Goal: Transaction & Acquisition: Purchase product/service

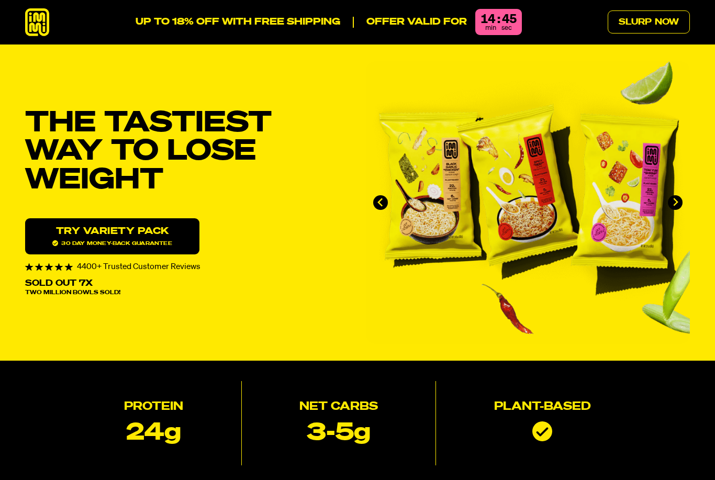
click at [671, 203] on icon "Next slide" at bounding box center [675, 202] width 9 height 9
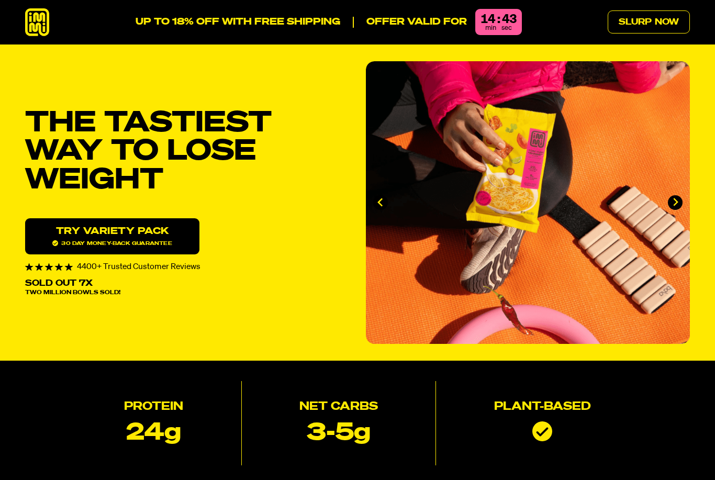
click at [680, 200] on icon "Next slide" at bounding box center [675, 202] width 9 height 9
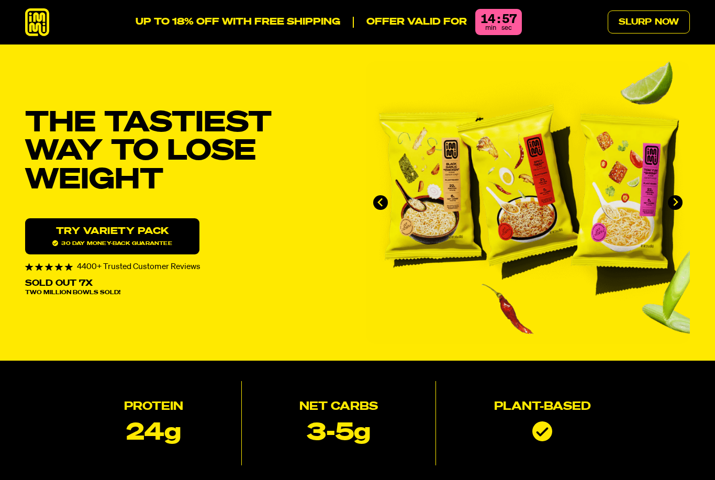
click at [131, 236] on link "Try variety Pack 30 day money-back guarantee" at bounding box center [112, 236] width 174 height 36
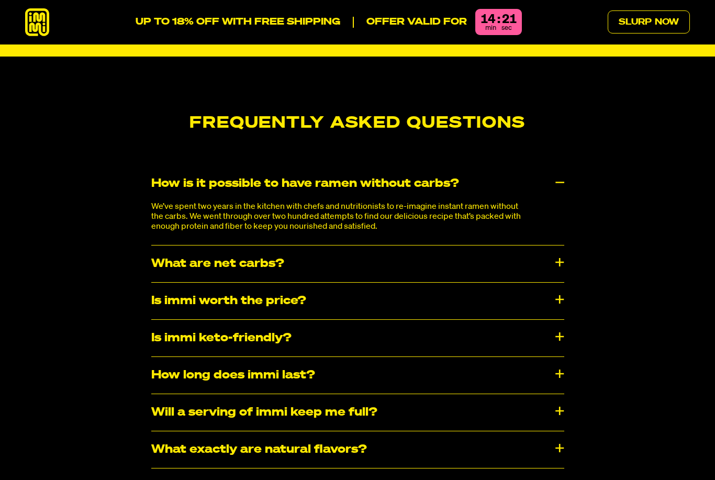
scroll to position [5393, 0]
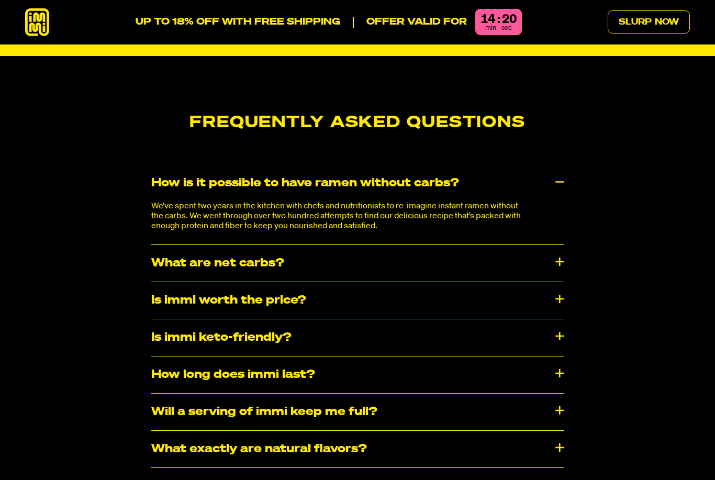
click at [557, 282] on div "Is immi worth the price?" at bounding box center [357, 300] width 413 height 37
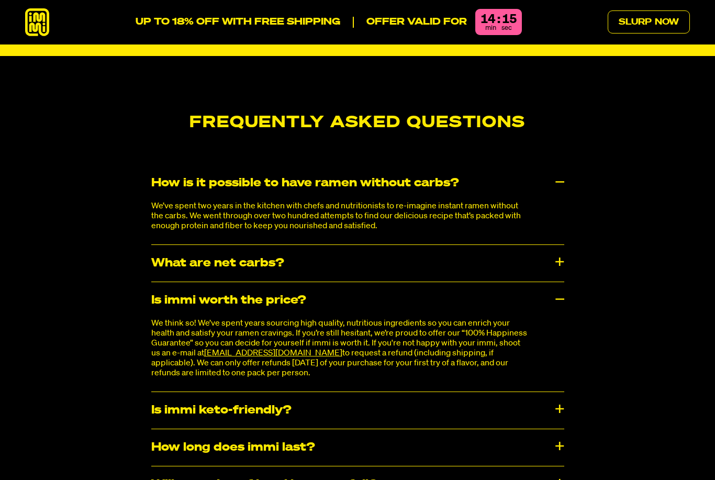
click at [557, 282] on div "Is immi worth the price?" at bounding box center [357, 300] width 413 height 37
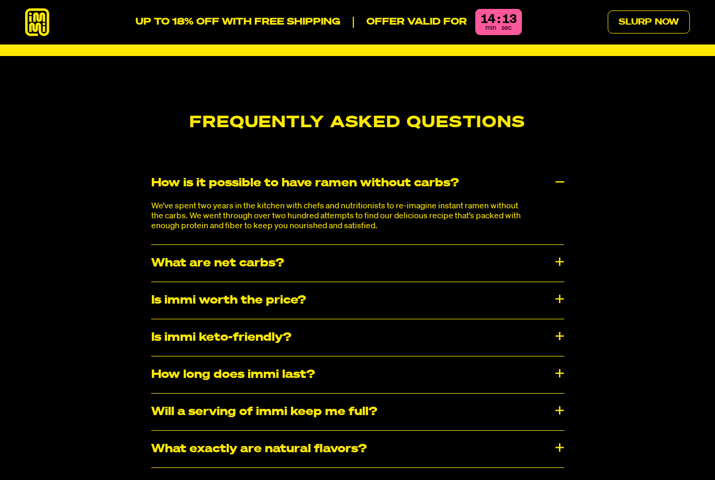
click at [556, 319] on div "Is immi keto-friendly?" at bounding box center [357, 337] width 413 height 37
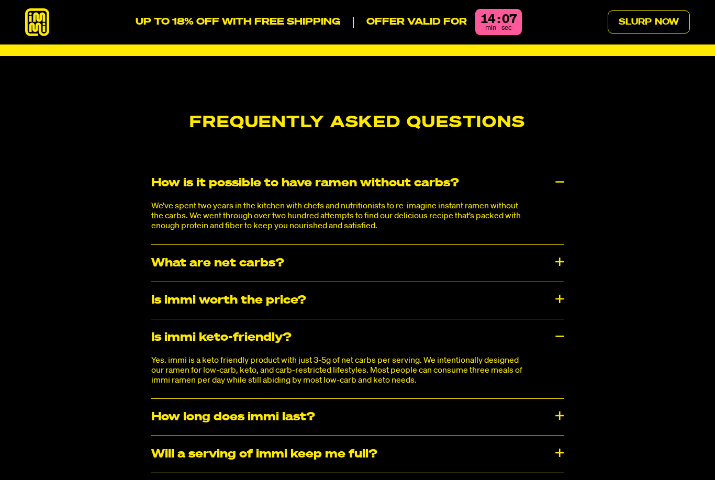
click at [555, 319] on div "Is immi keto-friendly?" at bounding box center [357, 337] width 413 height 37
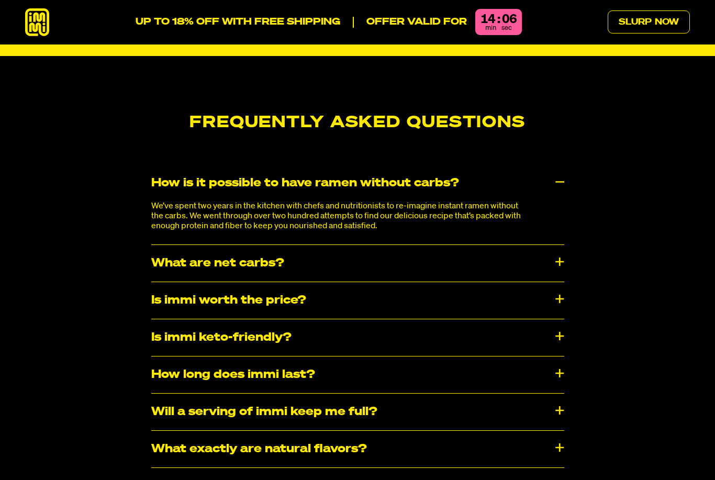
click at [548, 357] on div "How long does immi last?" at bounding box center [357, 375] width 413 height 37
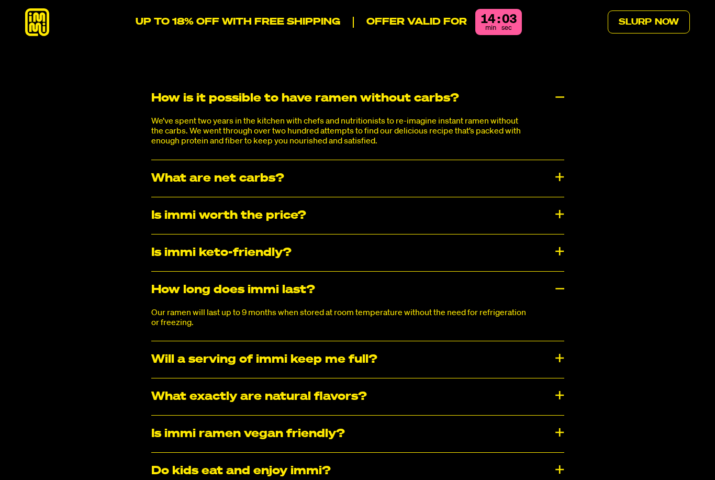
scroll to position [5474, 0]
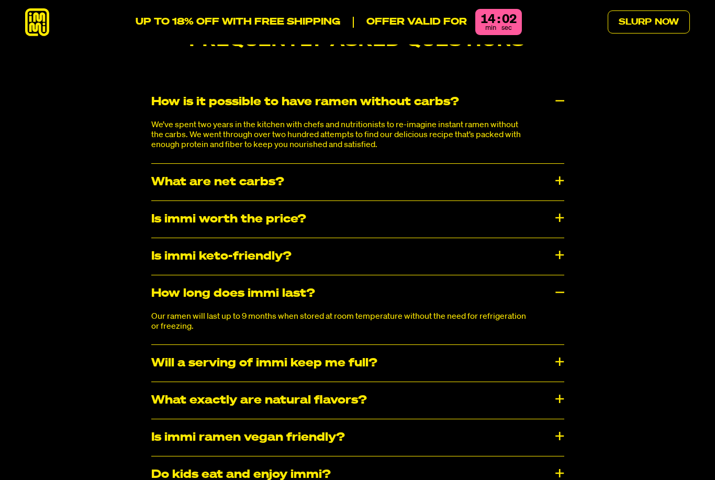
click at [553, 275] on div "How long does immi last?" at bounding box center [357, 293] width 413 height 37
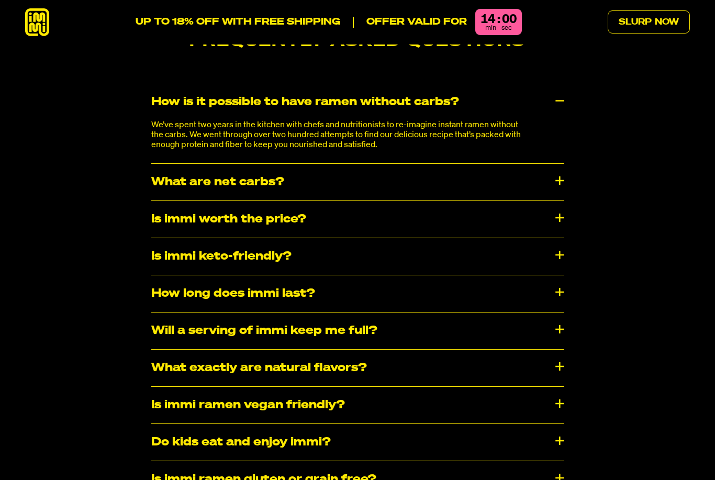
click at [559, 313] on div "Will a serving of immi keep me full?" at bounding box center [357, 331] width 413 height 37
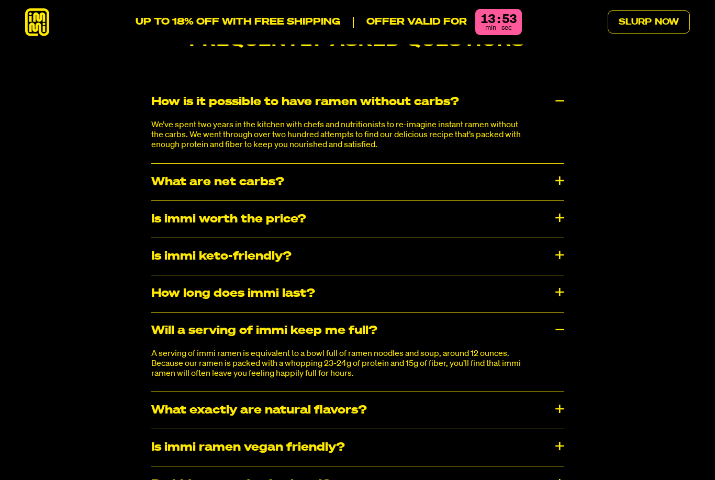
click at [552, 313] on div "Will a serving of immi keep me full?" at bounding box center [357, 331] width 413 height 37
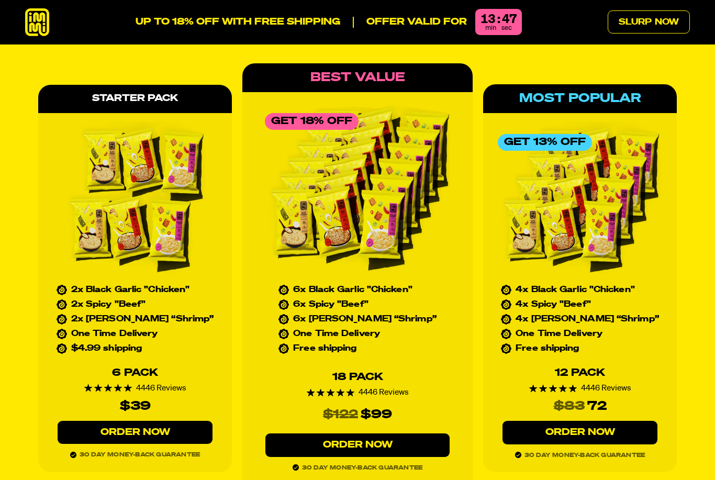
scroll to position [4727, 0]
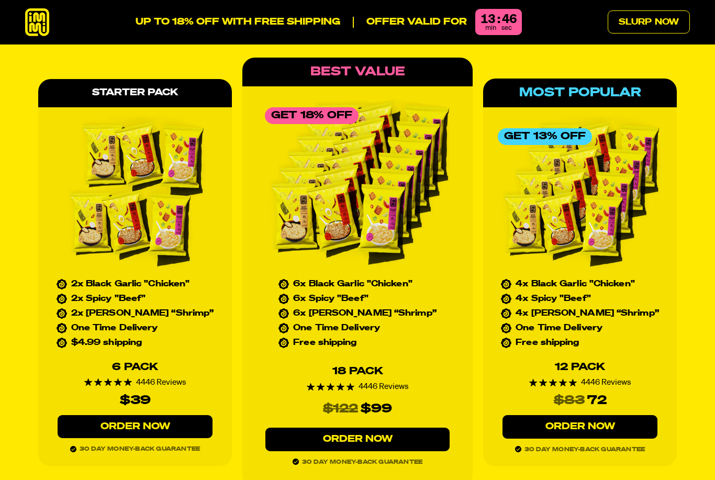
click at [356, 428] on link "Order Now" at bounding box center [357, 440] width 184 height 24
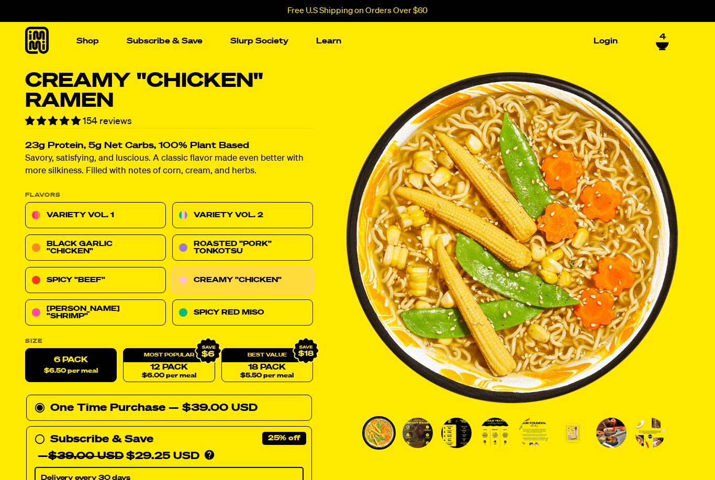
click at [88, 212] on link "Variety Vol. 1" at bounding box center [95, 216] width 141 height 26
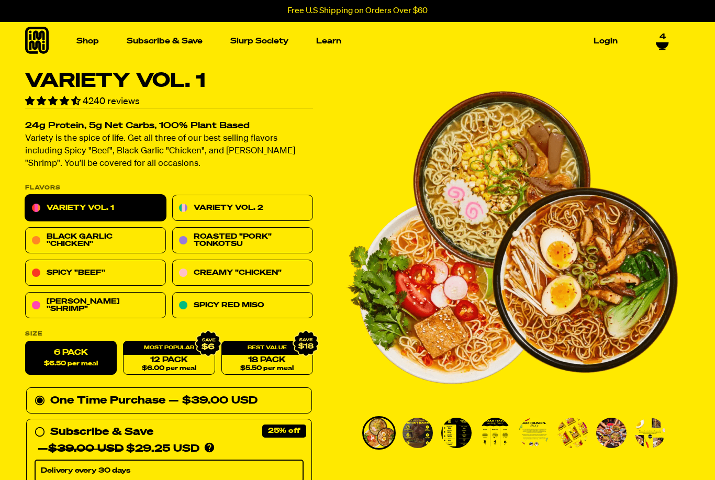
click at [169, 358] on link "12 Pack $6.00 per meal" at bounding box center [169, 358] width 92 height 34
radio input "false"
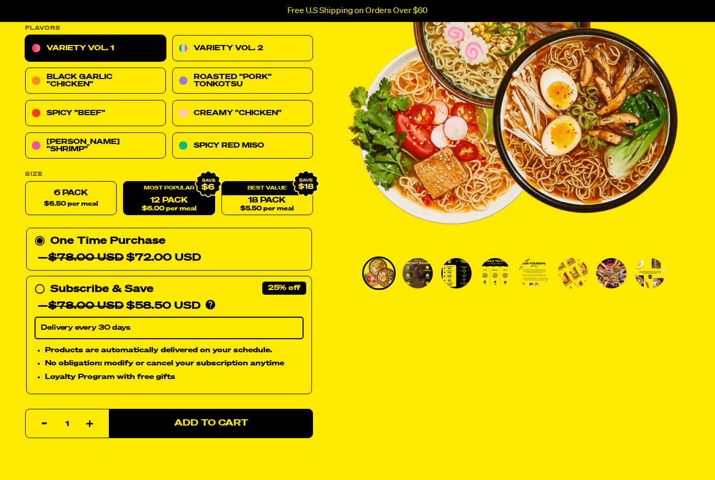
scroll to position [160, 0]
click at [239, 419] on span "Add to Cart" at bounding box center [211, 423] width 74 height 9
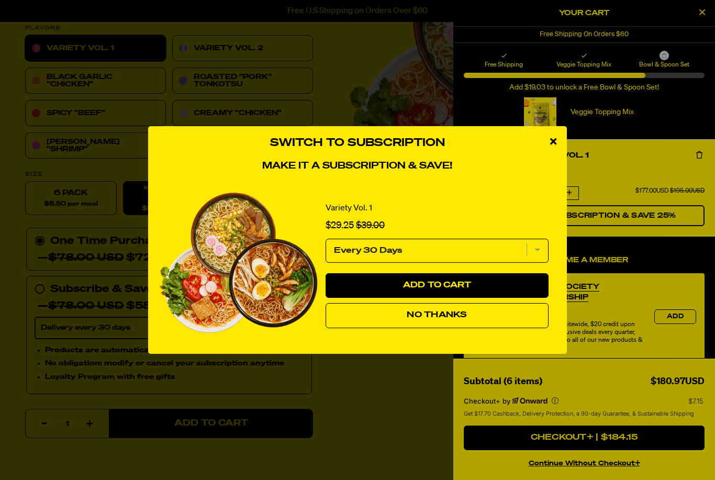
click at [452, 328] on button "No Thanks" at bounding box center [437, 315] width 223 height 25
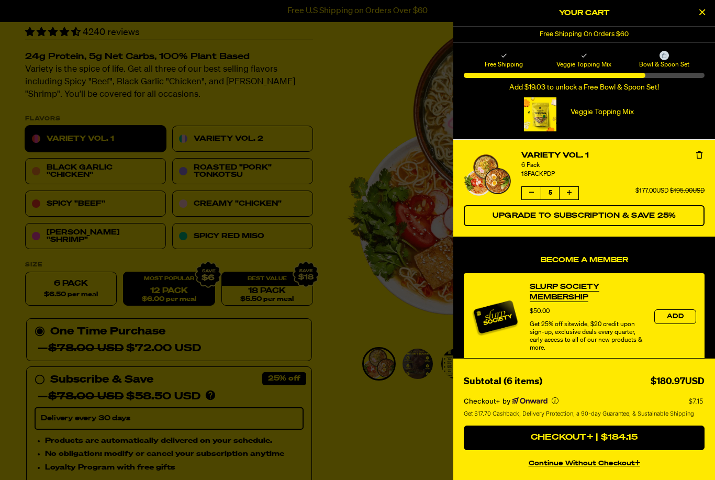
scroll to position [0, 0]
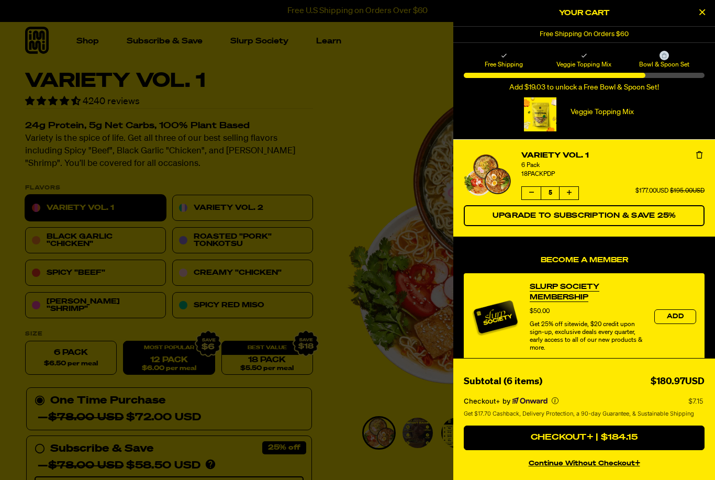
click at [700, 16] on icon "Close Cart" at bounding box center [703, 11] width 6 height 9
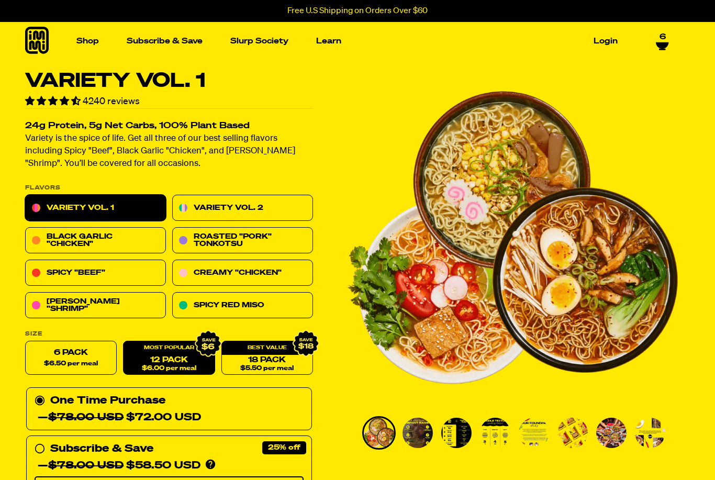
click at [271, 201] on link "Variety Vol. 2" at bounding box center [242, 208] width 141 height 26
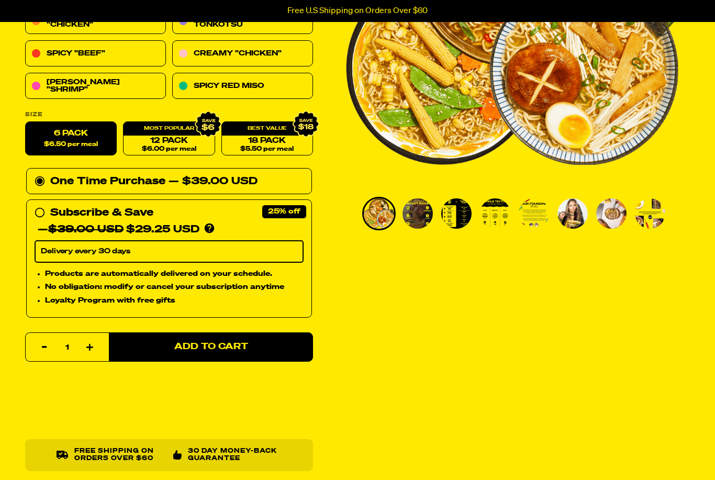
scroll to position [219, 0]
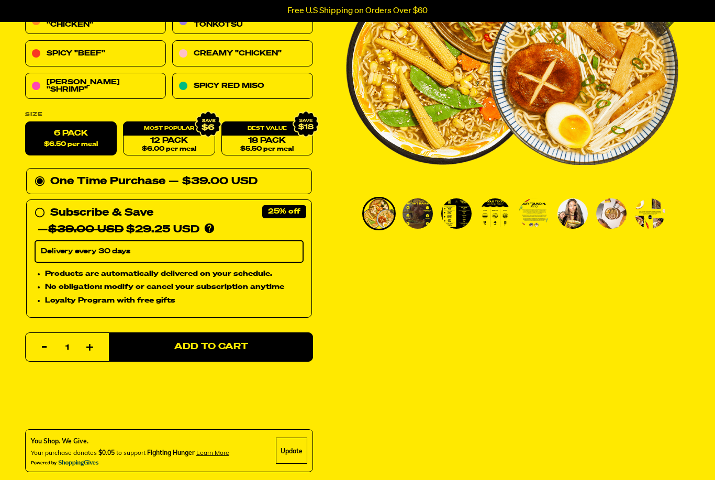
click at [160, 136] on link "12 Pack $6.00 per meal" at bounding box center [169, 139] width 92 height 34
radio input "false"
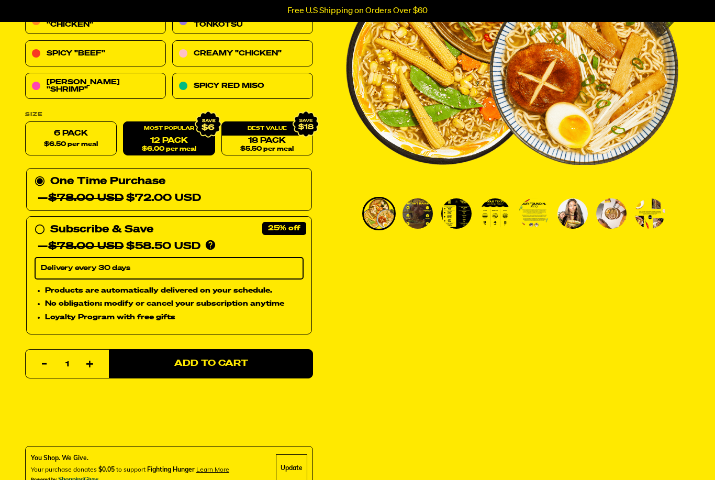
click at [233, 364] on span "Add to Cart" at bounding box center [211, 364] width 74 height 9
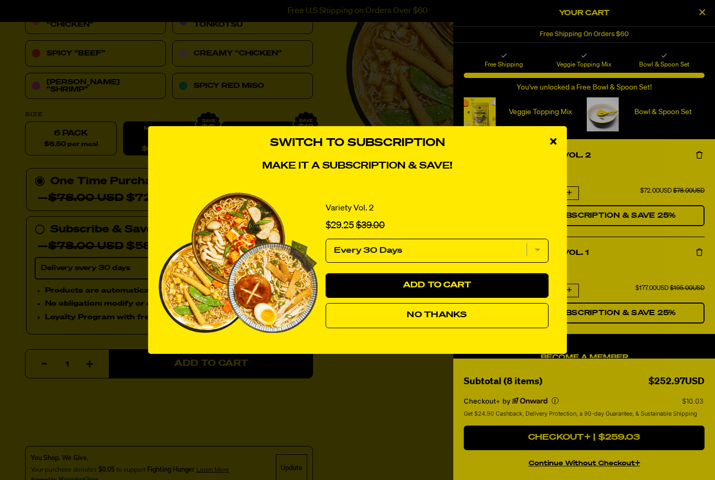
click at [452, 319] on span "No Thanks" at bounding box center [437, 315] width 60 height 8
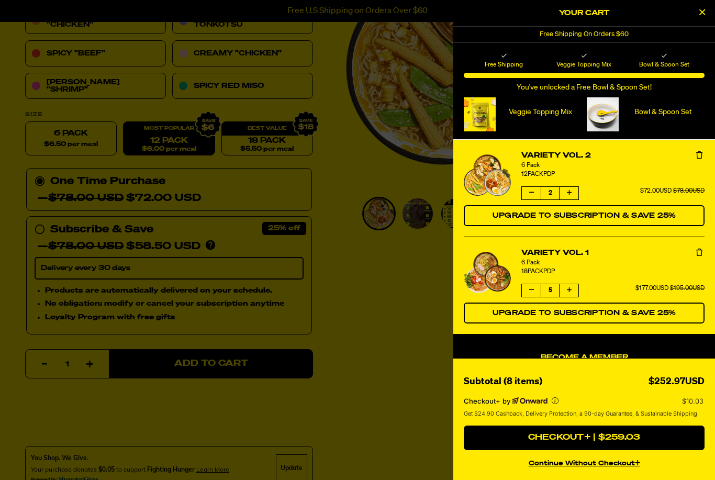
click at [702, 18] on button "Close Cart" at bounding box center [702, 13] width 16 height 16
